Goal: Task Accomplishment & Management: Use online tool/utility

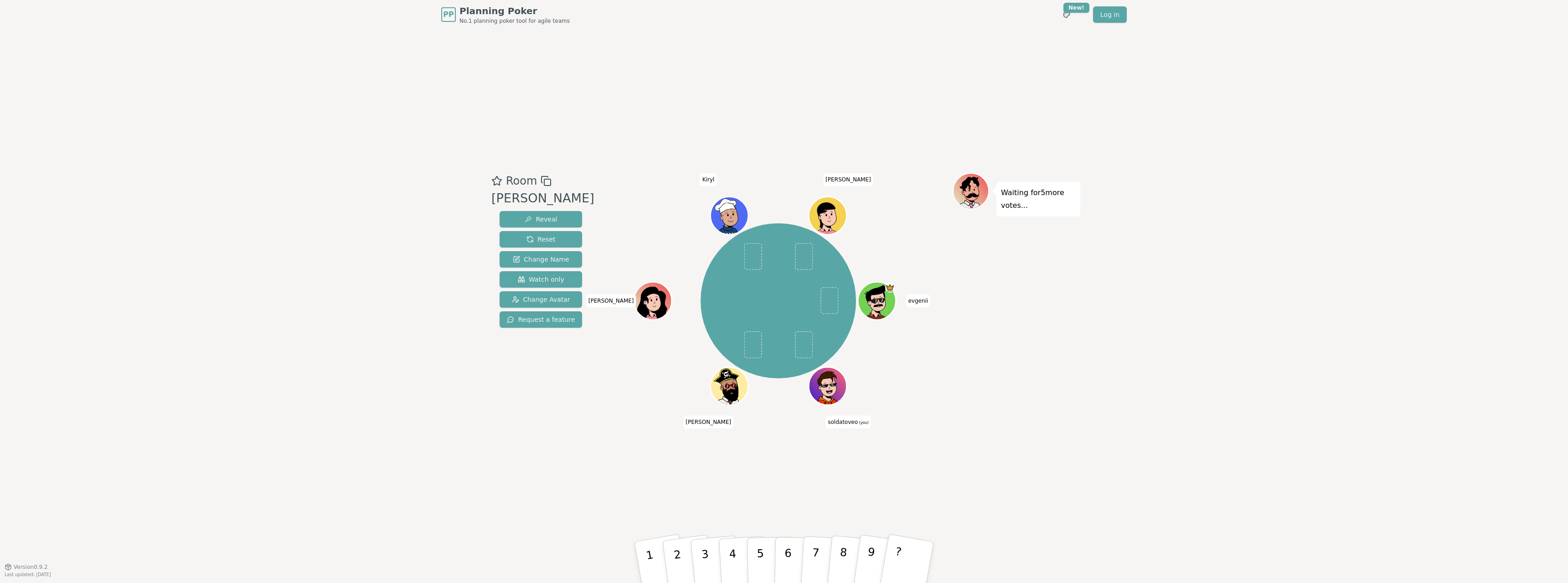
click at [967, 426] on div "Room [PERSON_NAME] Reveal Reset Change Name Watch only Change Avatar Request a …" at bounding box center [783, 298] width 592 height 537
drag, startPoint x: 644, startPoint y: 144, endPoint x: 1045, endPoint y: 469, distance: 516.2
click at [1022, 478] on div "Room [PERSON_NAME] Reveal Reset Change Name Watch only Change Avatar Request a …" at bounding box center [783, 298] width 592 height 537
click at [1046, 469] on div "Room [PERSON_NAME] Reveal Reset Change Name Watch only Change Avatar Request a …" at bounding box center [783, 298] width 592 height 537
click at [702, 559] on p "3" at bounding box center [705, 564] width 12 height 50
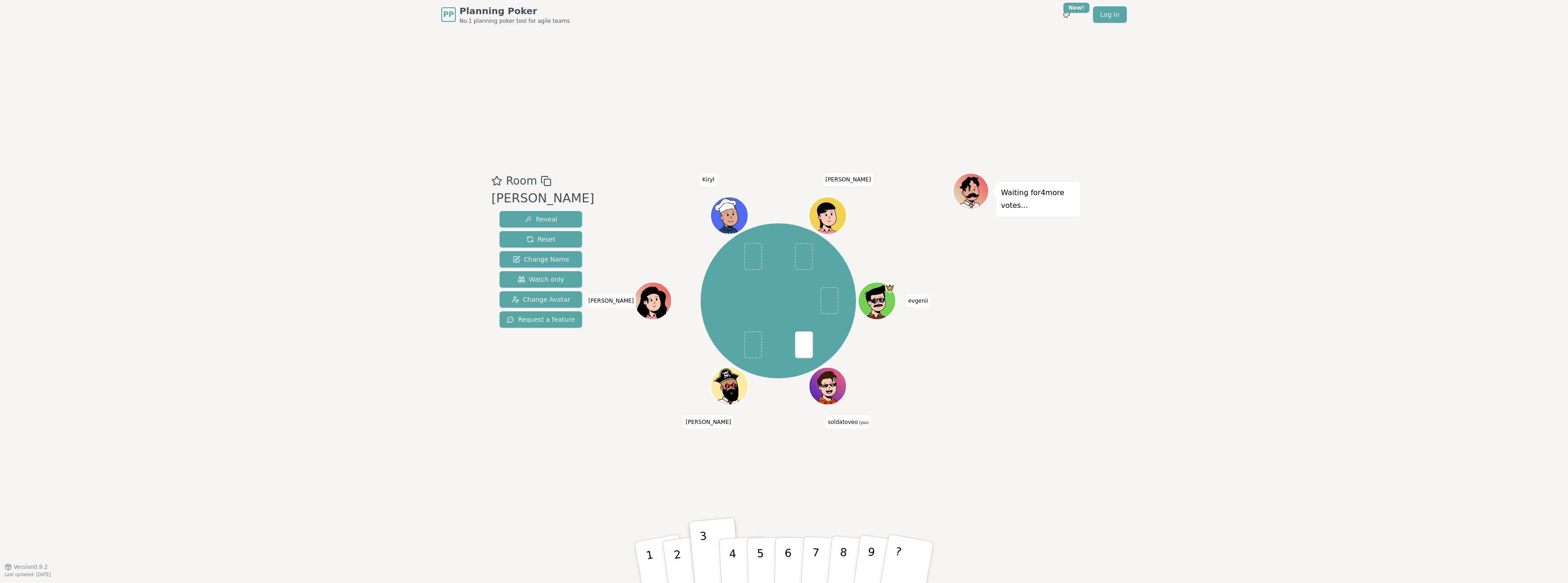
click at [1168, 491] on div "PP Planning Poker No.1 planning poker tool for agile teams Toggle theme New! Lo…" at bounding box center [784, 292] width 1568 height 583
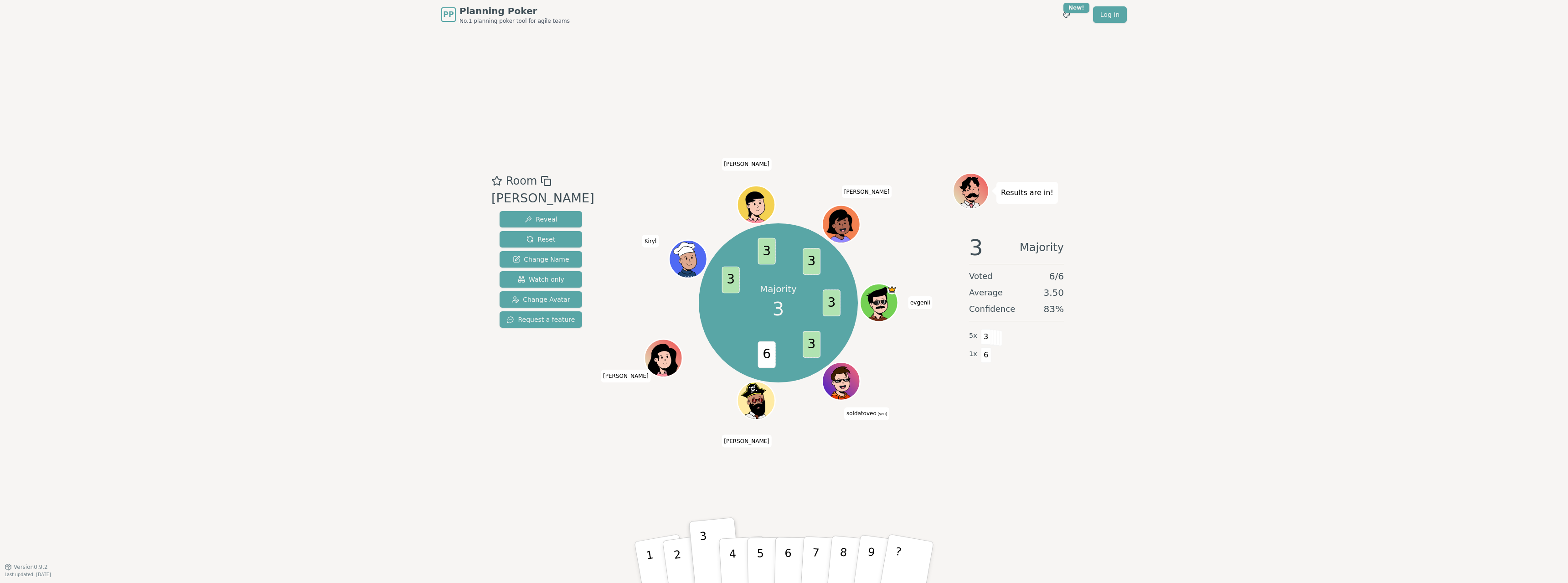
click at [1017, 436] on div "Room [PERSON_NAME] Reveal Reset Change Name Watch only Change Avatar Request a …" at bounding box center [783, 298] width 592 height 537
click at [1013, 431] on div "Room [PERSON_NAME] Reveal Reset Change Name Watch only Change Avatar Request a …" at bounding box center [783, 298] width 592 height 537
click at [924, 427] on div "Room [PERSON_NAME] Reveal Reset Change Name Watch only Change Avatar Request a …" at bounding box center [783, 298] width 592 height 537
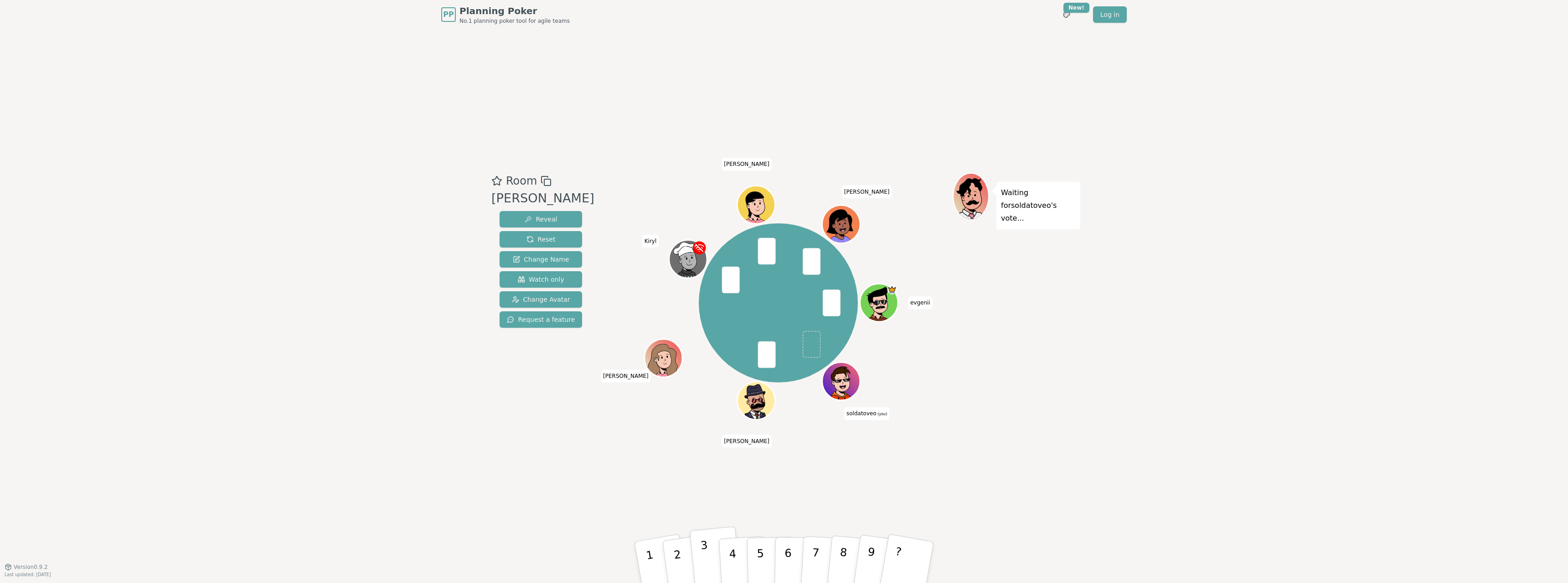
click at [698, 568] on button "3" at bounding box center [715, 562] width 52 height 72
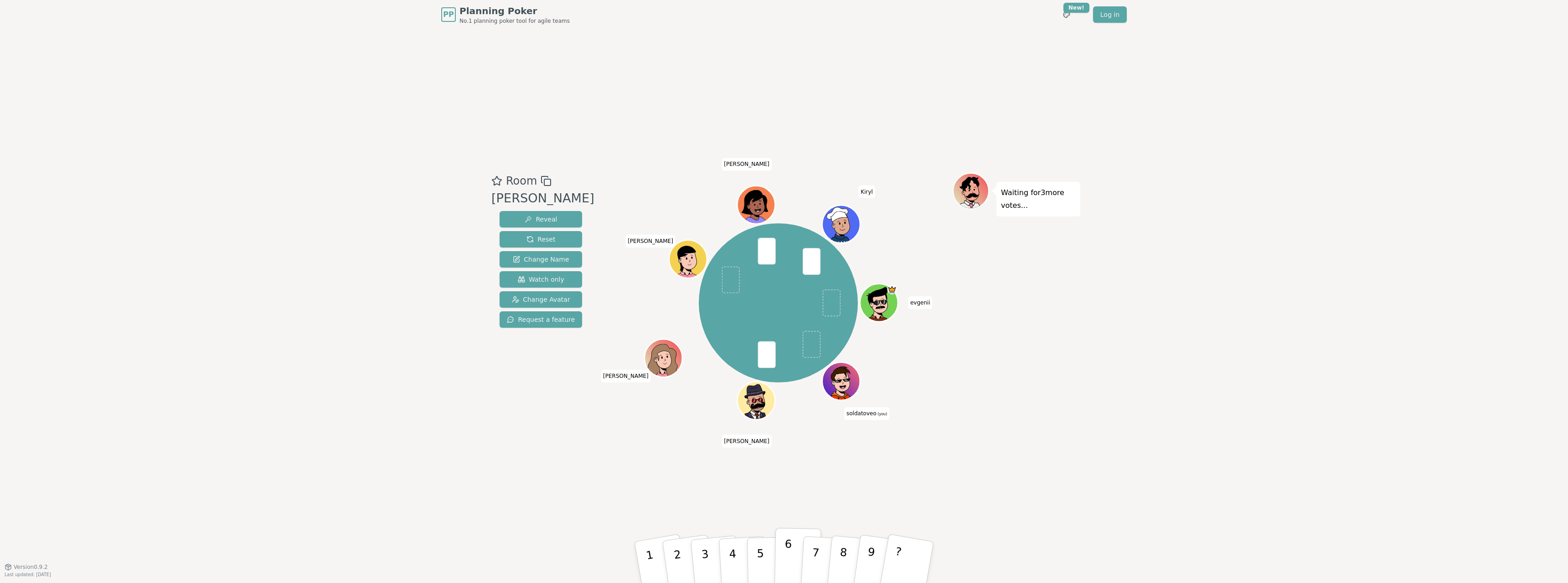
click at [796, 560] on button "6" at bounding box center [797, 562] width 47 height 69
click at [1071, 510] on div "Room [PERSON_NAME] Reveal Reset Change Name Watch only Change Avatar Request a …" at bounding box center [783, 298] width 592 height 537
